Goal: Find specific page/section: Find specific page/section

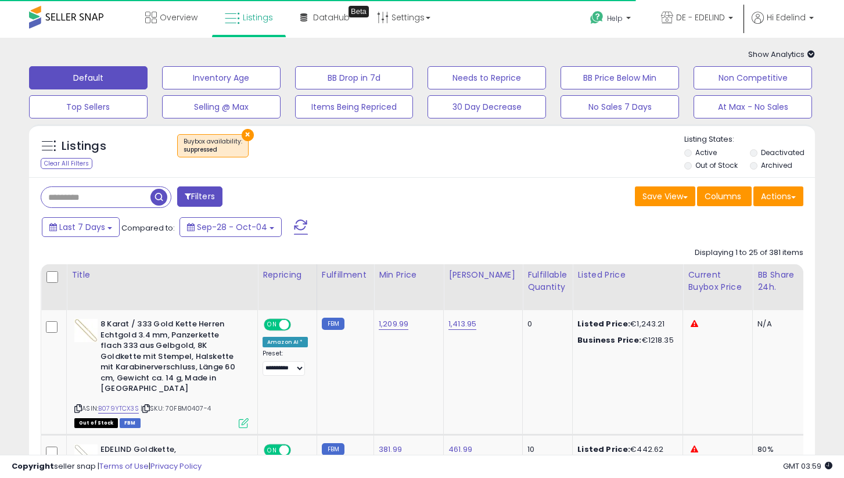
click at [75, 13] on span at bounding box center [66, 17] width 74 height 23
click at [58, 18] on span at bounding box center [66, 17] width 74 height 23
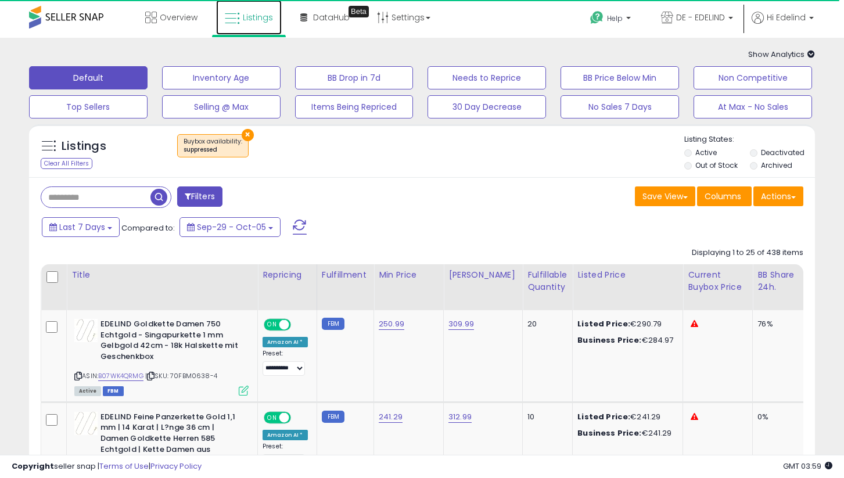
click at [243, 17] on span "Listings" at bounding box center [258, 18] width 30 height 12
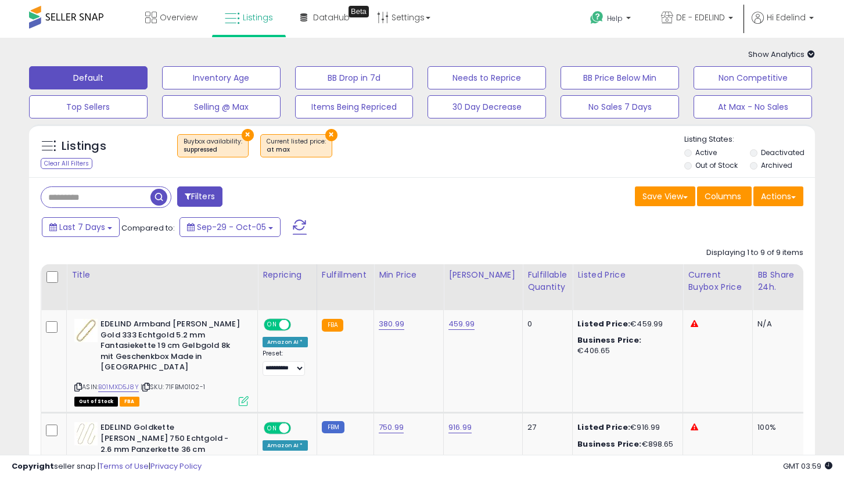
click at [242, 131] on button "×" at bounding box center [248, 135] width 12 height 12
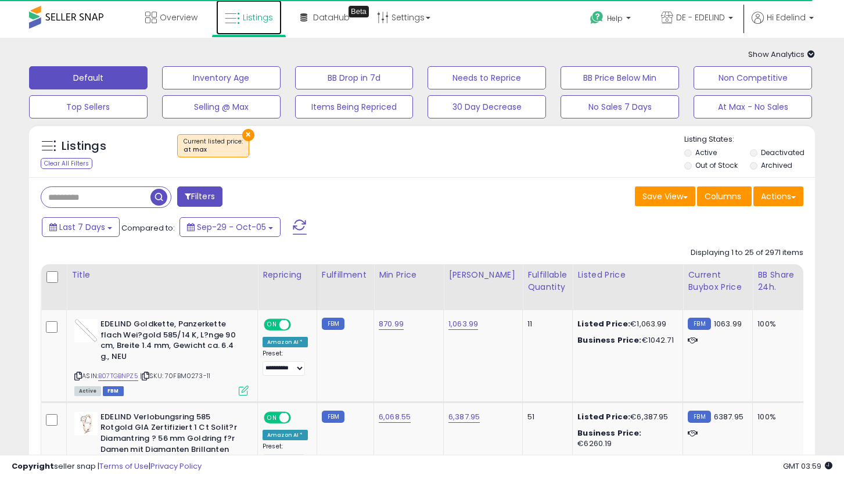
click at [244, 22] on span "Listings" at bounding box center [258, 18] width 30 height 12
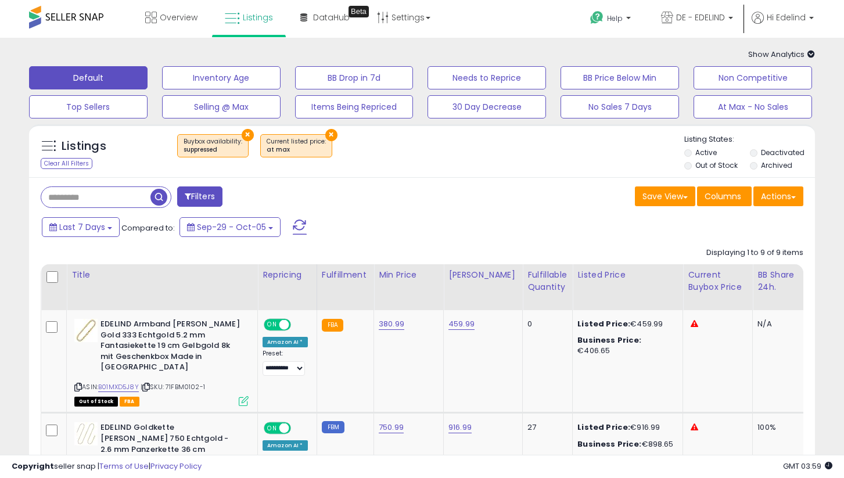
click at [325, 135] on button "×" at bounding box center [331, 135] width 12 height 12
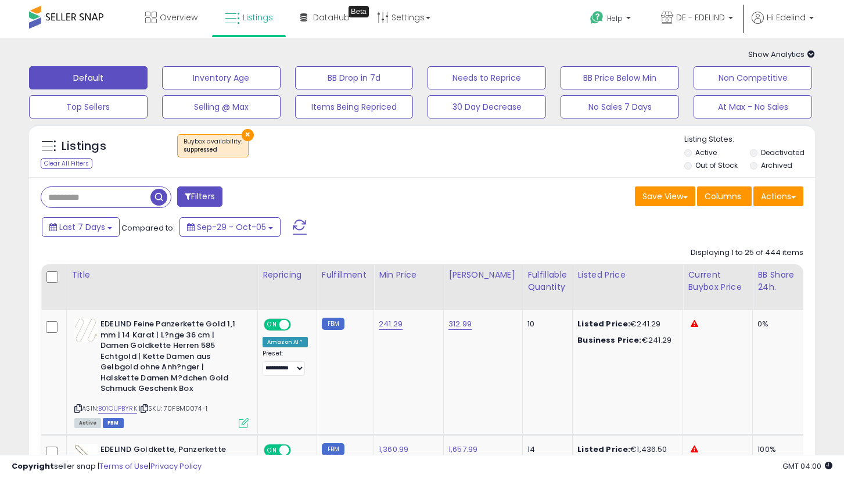
click at [51, 13] on span at bounding box center [66, 17] width 74 height 23
click at [50, 19] on span at bounding box center [66, 17] width 74 height 23
